Goal: Task Accomplishment & Management: Use online tool/utility

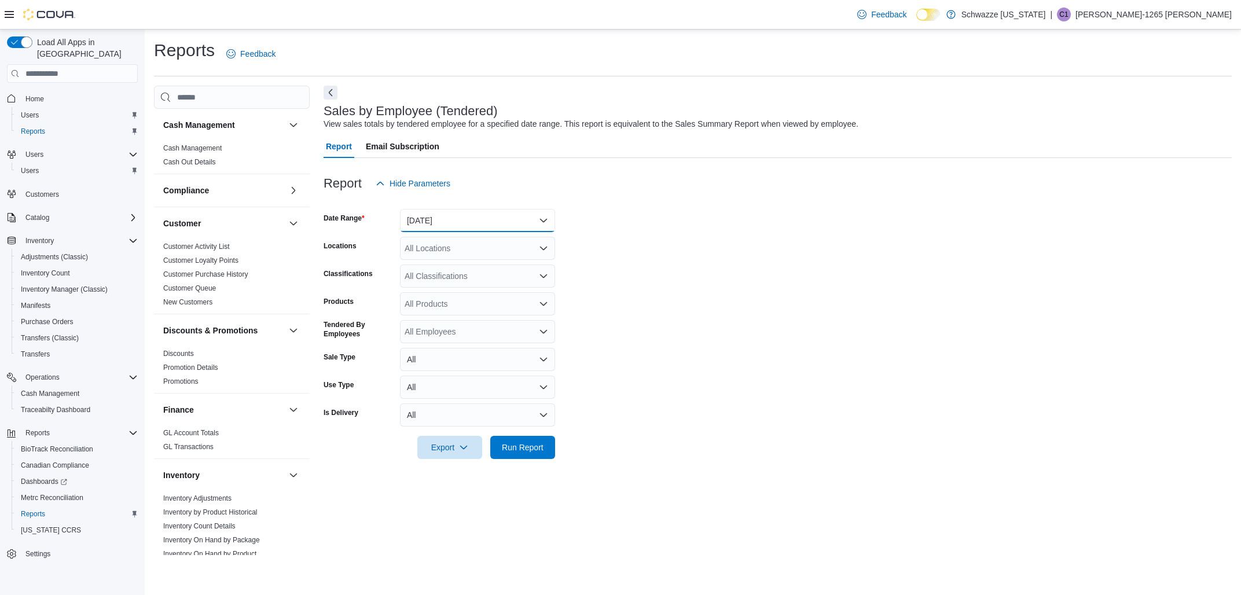
click at [435, 223] on button "[DATE]" at bounding box center [477, 220] width 155 height 23
click at [428, 264] on span "[DATE]" at bounding box center [484, 267] width 132 height 14
click at [447, 245] on div "All Locations" at bounding box center [477, 248] width 155 height 23
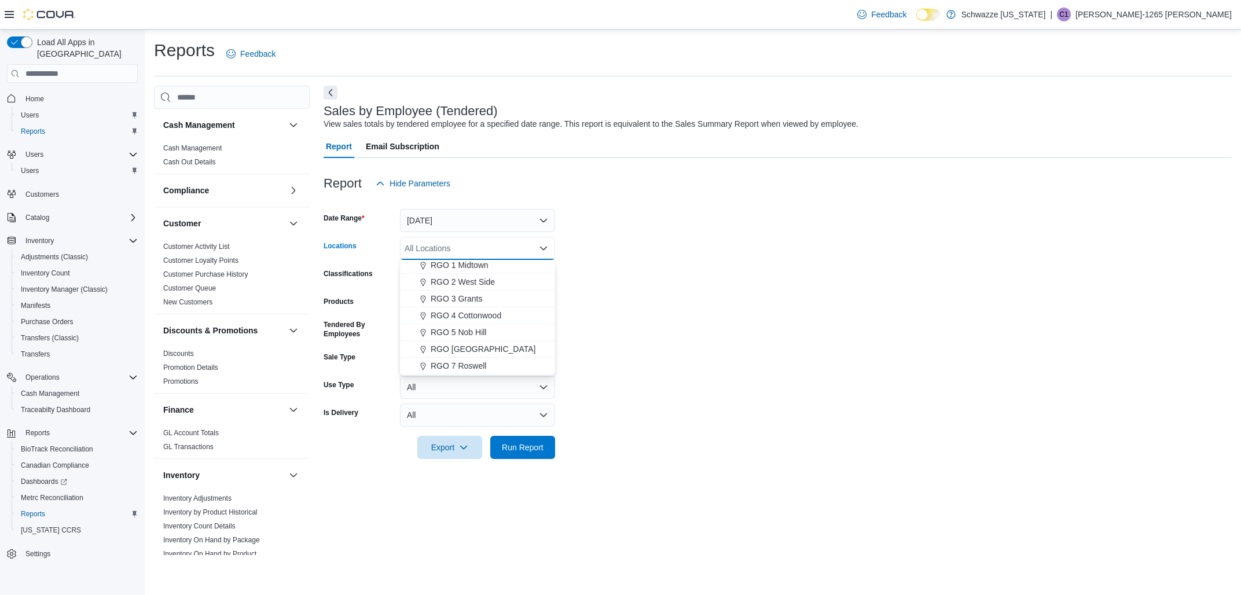
scroll to position [325, 0]
click at [470, 290] on span "RGO 3 Grants" at bounding box center [457, 295] width 52 height 12
click at [526, 442] on span "Run Report" at bounding box center [522, 446] width 51 height 23
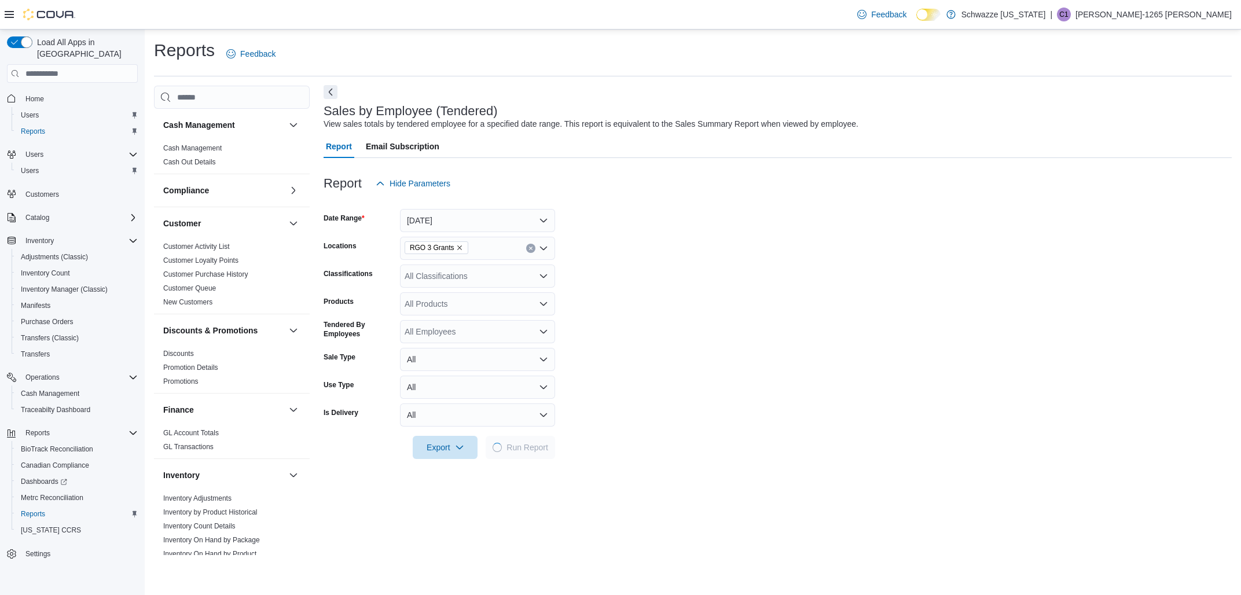
click at [330, 89] on button "Next" at bounding box center [331, 92] width 14 height 14
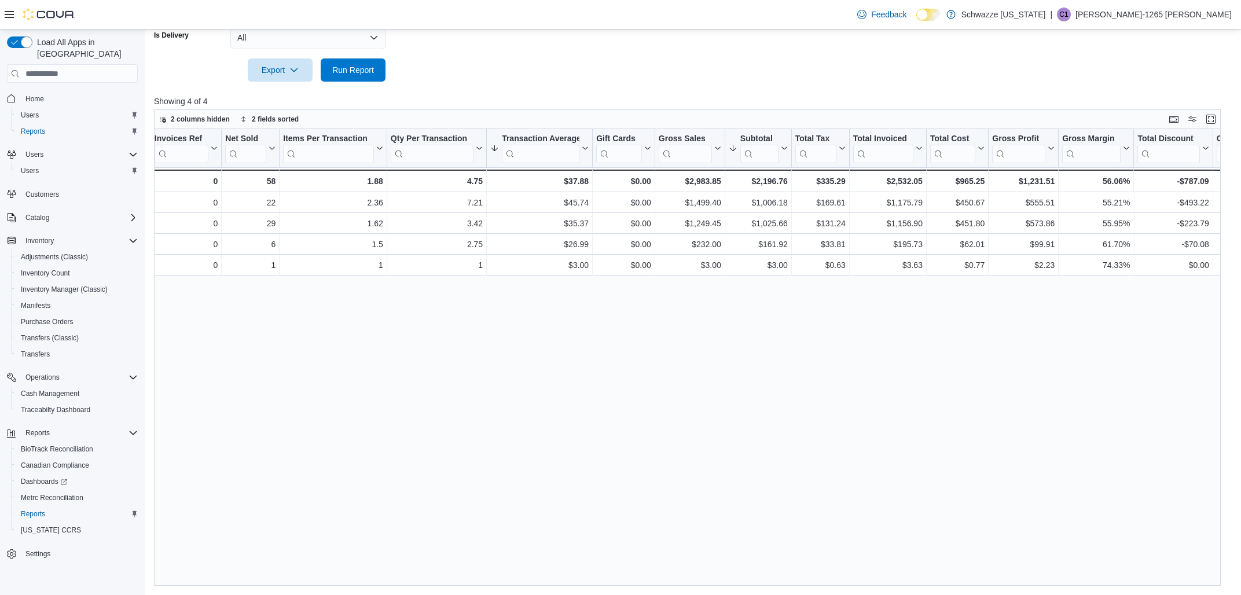
scroll to position [0, 203]
